Goal: Navigation & Orientation: Find specific page/section

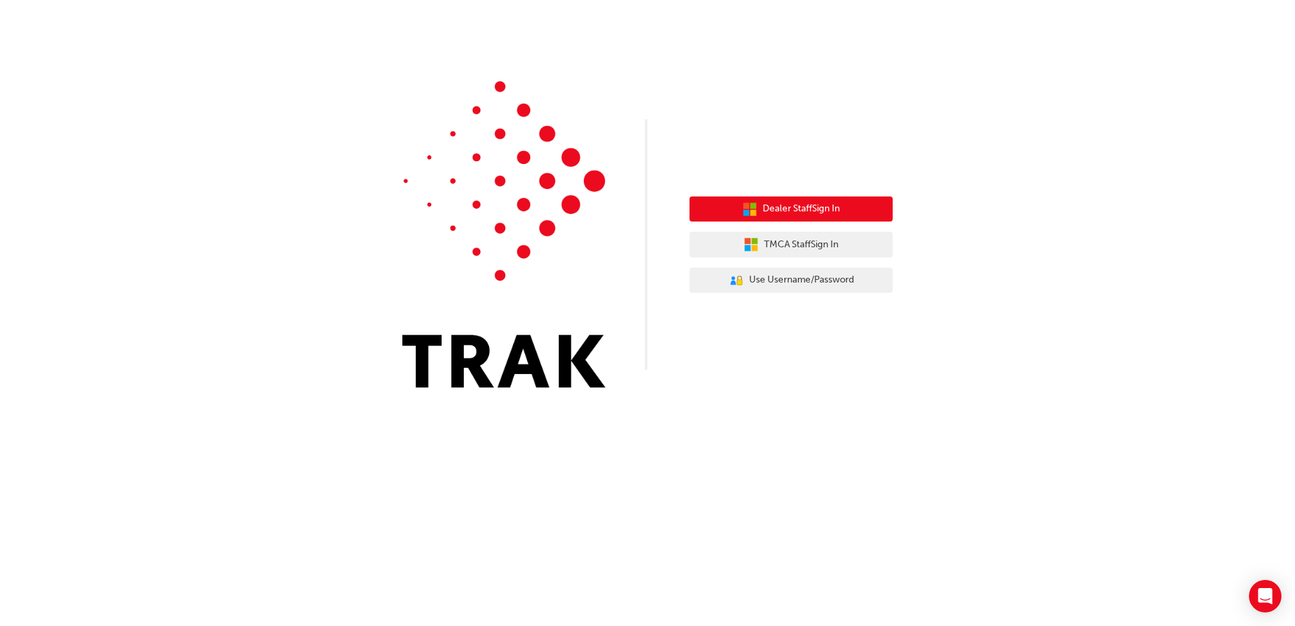
click at [790, 207] on span "Dealer Staff Sign In" at bounding box center [801, 209] width 77 height 16
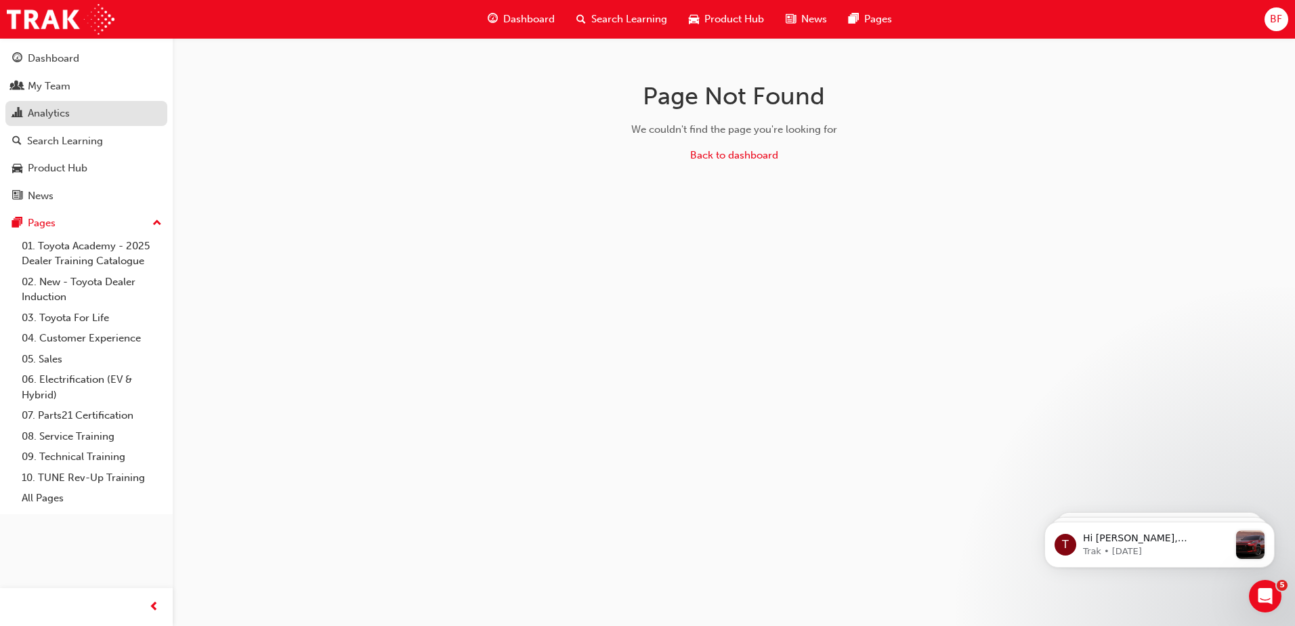
click at [83, 114] on div "Analytics" at bounding box center [86, 113] width 148 height 17
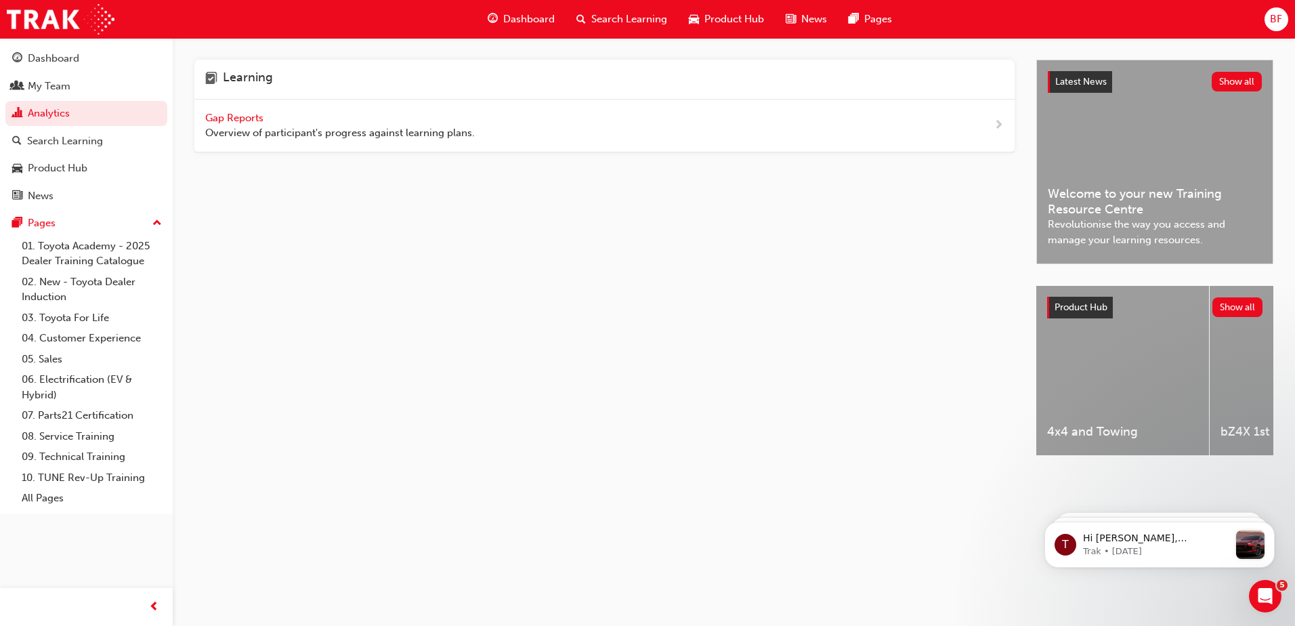
click at [526, 18] on span "Dashboard" at bounding box center [528, 20] width 51 height 16
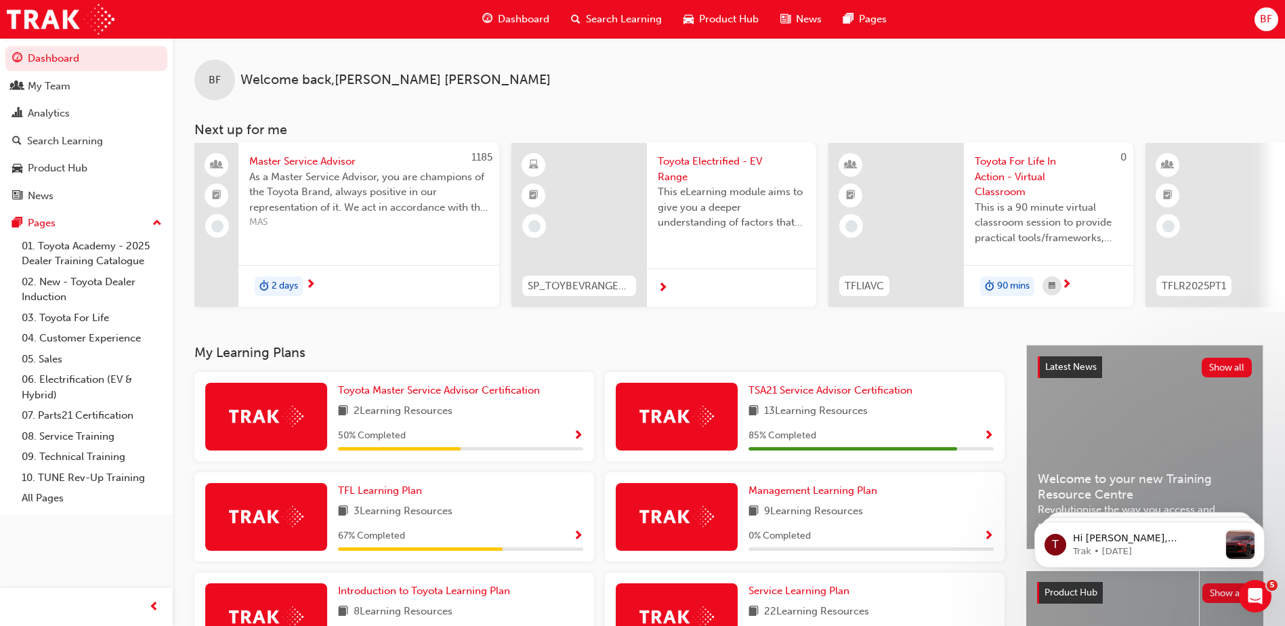
click at [609, 17] on span "Search Learning" at bounding box center [624, 20] width 76 height 16
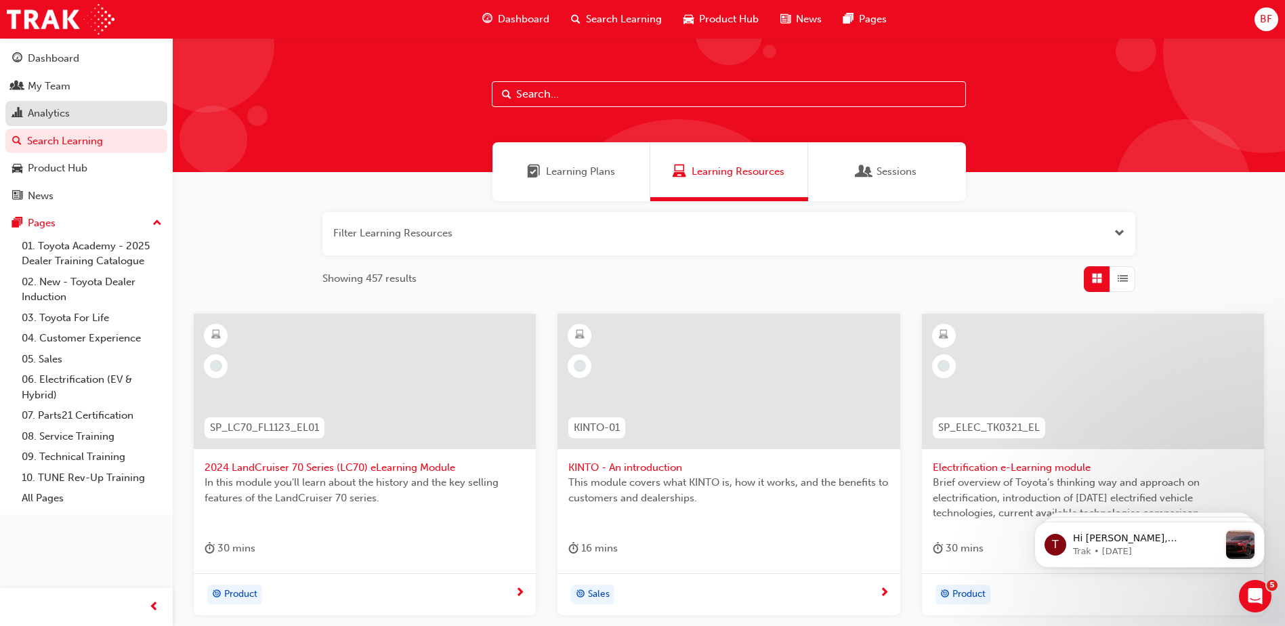
click at [75, 110] on div "Analytics" at bounding box center [86, 113] width 148 height 17
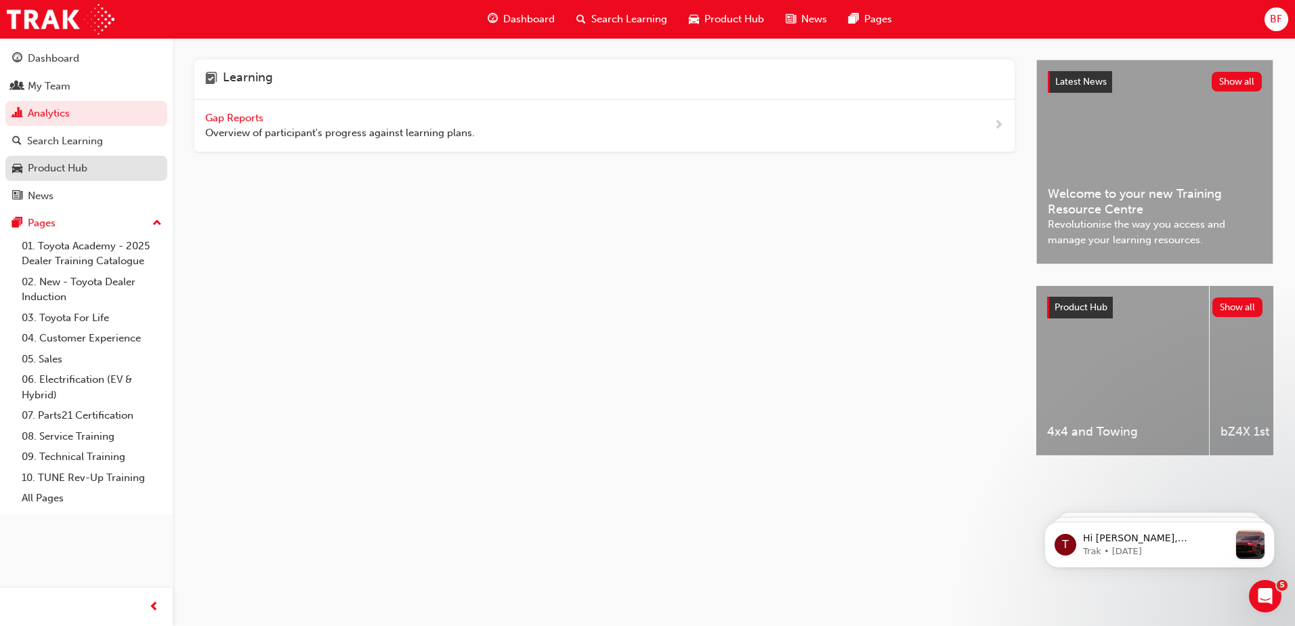
click at [72, 177] on link "Product Hub" at bounding box center [86, 168] width 162 height 25
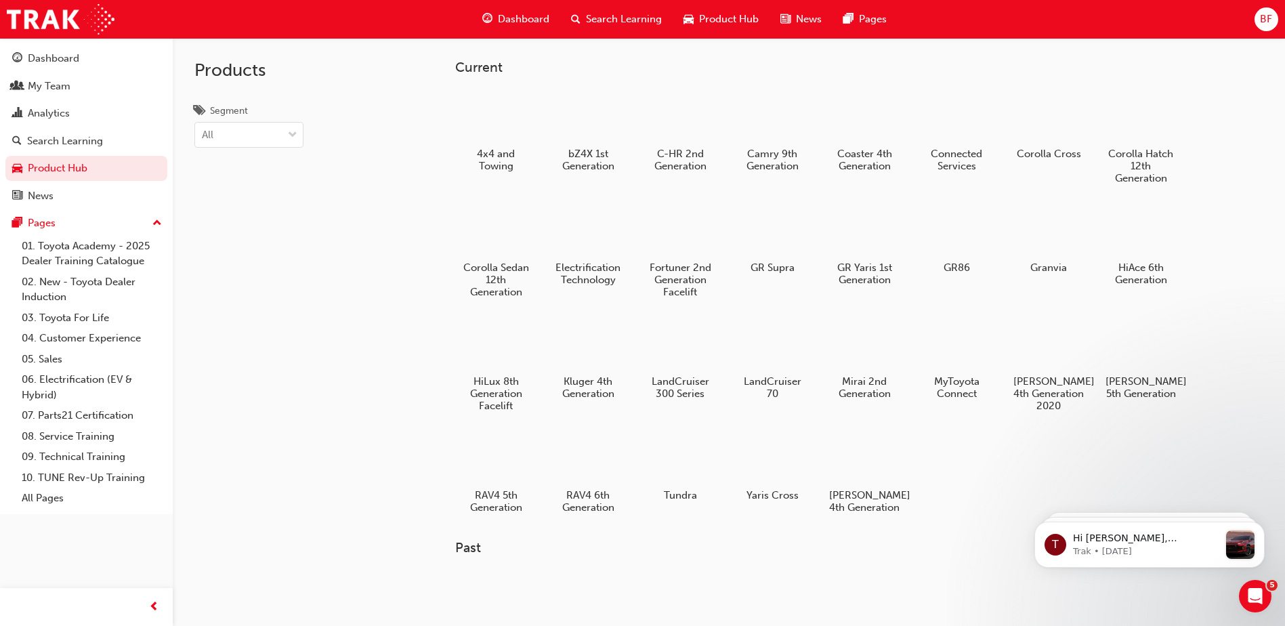
click at [161, 221] on span "up-icon" at bounding box center [156, 224] width 9 height 18
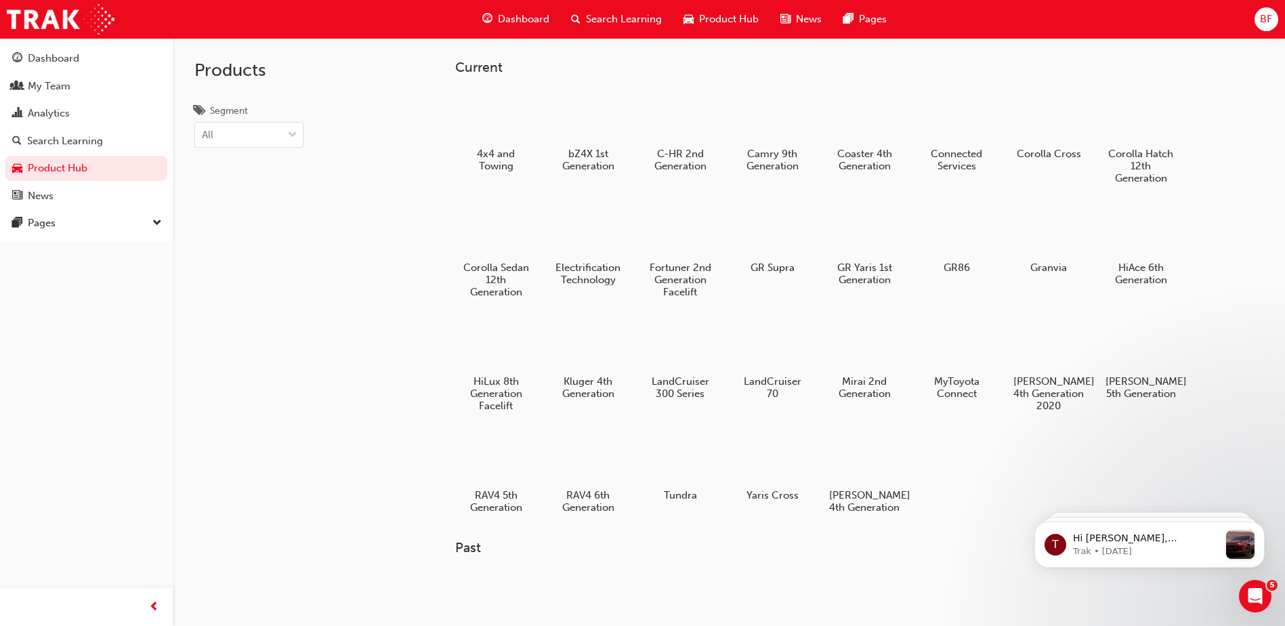
click at [161, 221] on span "down-icon" at bounding box center [156, 224] width 9 height 18
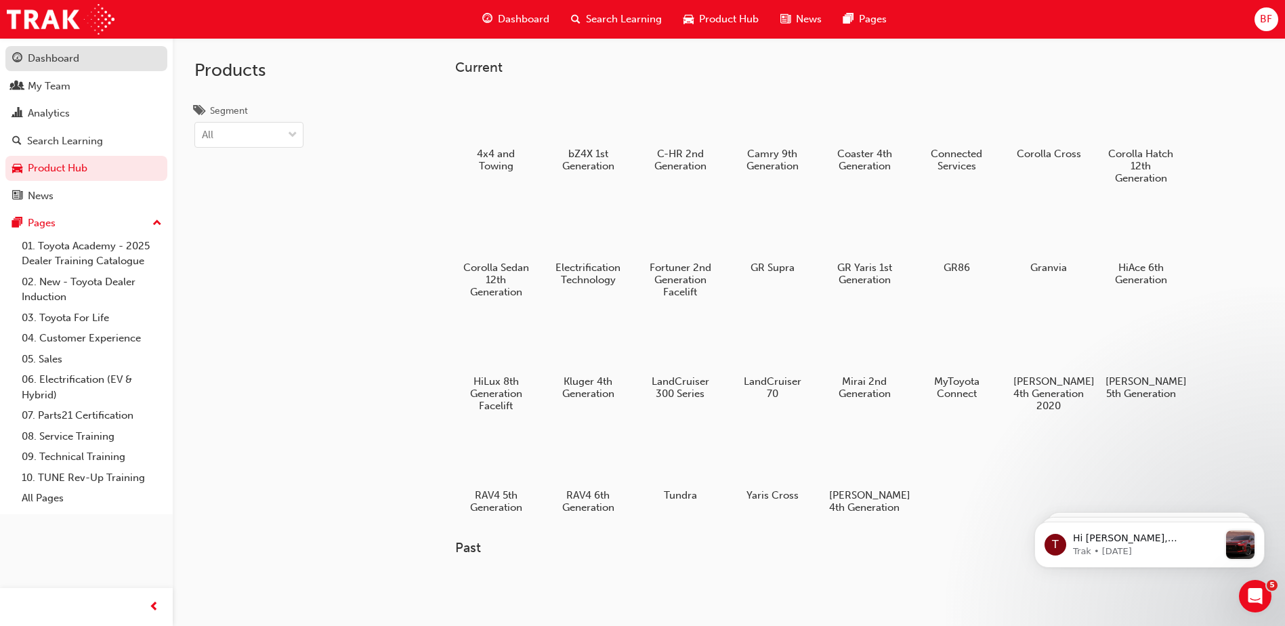
click at [43, 58] on div "Dashboard" at bounding box center [53, 59] width 51 height 16
